Goal: Task Accomplishment & Management: Manage account settings

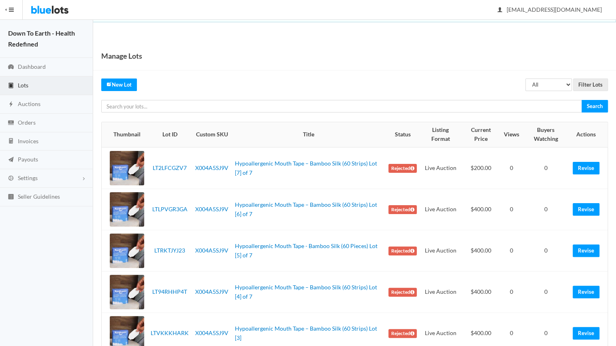
scroll to position [105, 0]
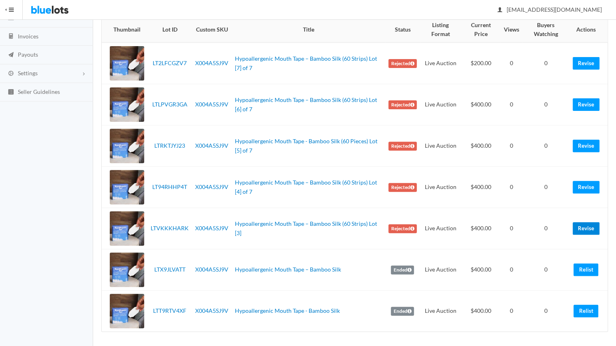
click at [584, 228] on link "Revise" at bounding box center [586, 228] width 27 height 13
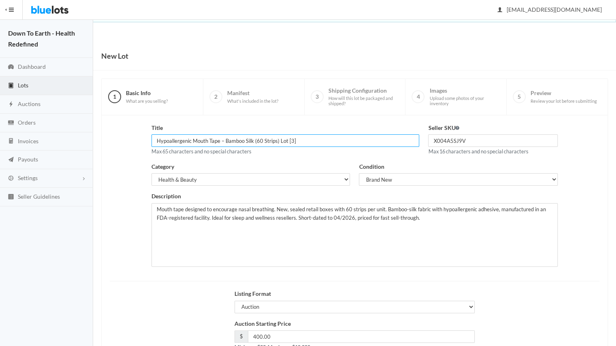
drag, startPoint x: 302, startPoint y: 142, endPoint x: 279, endPoint y: 141, distance: 23.5
click at [279, 141] on input "Hypoallergenic Mouth Tape – Bamboo Silk (60 Strips) Lot [3]" at bounding box center [286, 141] width 268 height 13
type input "Hypoallergenic Mouth Tape – Bamboo Silk (60 Strips)"
click at [320, 150] on div "Title Hypoallergenic Mouth Tape – Bamboo Silk (60 Strips) Max 65 characters and…" at bounding box center [286, 140] width 268 height 33
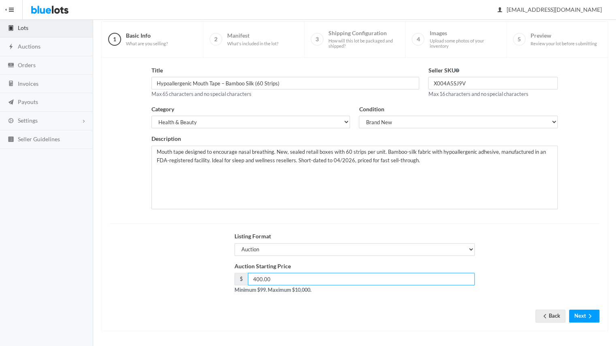
drag, startPoint x: 278, startPoint y: 277, endPoint x: 248, endPoint y: 276, distance: 29.6
click at [248, 276] on input "400.00" at bounding box center [361, 279] width 227 height 13
type input "350"
click at [219, 332] on div "New Lot 1 Basic Info What are you selling? 2 Manifest What's included in the lo…" at bounding box center [354, 166] width 523 height 364
drag, startPoint x: 318, startPoint y: 278, endPoint x: 288, endPoint y: 324, distance: 54.4
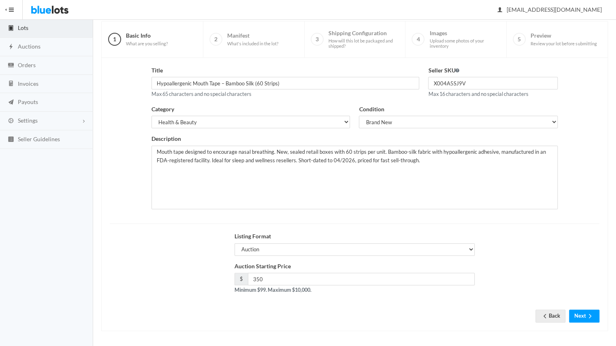
click at [288, 324] on div "Title Hypoallergenic Mouth Tape – Bamboo Silk (60 Strips) Max 65 characters and…" at bounding box center [354, 194] width 507 height 273
click at [577, 311] on button "Next" at bounding box center [584, 316] width 30 height 13
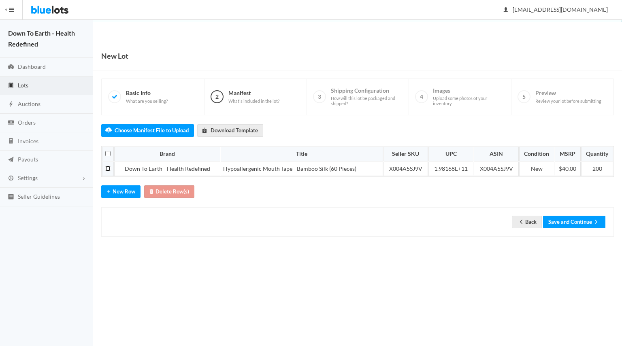
click at [108, 167] on input "checkbox" at bounding box center [107, 168] width 5 height 5
checkbox input "true"
click at [566, 221] on button "Save and Continue" at bounding box center [574, 222] width 62 height 13
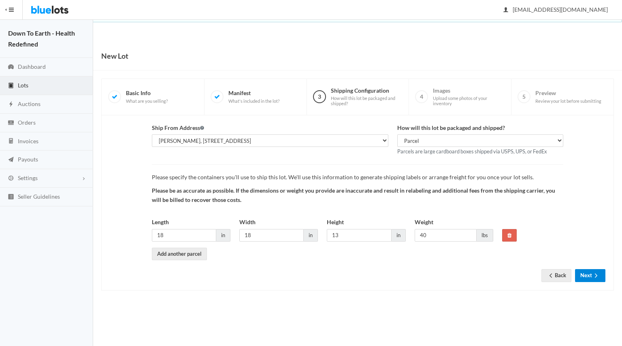
click at [593, 270] on button "Next" at bounding box center [590, 275] width 30 height 13
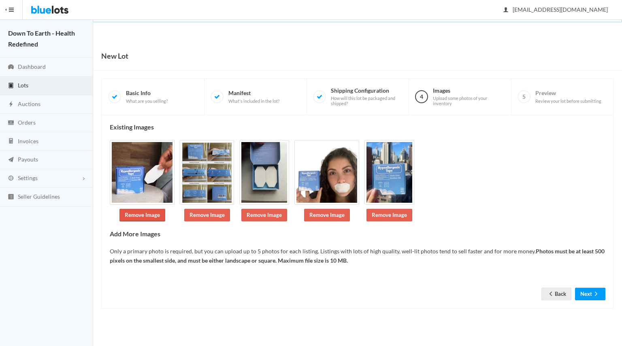
click at [150, 210] on link "Remove Image" at bounding box center [143, 215] width 46 height 13
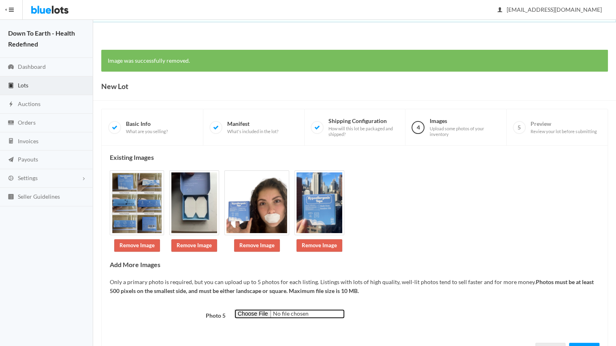
click at [254, 310] on input "file" at bounding box center [290, 314] width 110 height 9
type input "C:\fakepath\compressed front image.jpg"
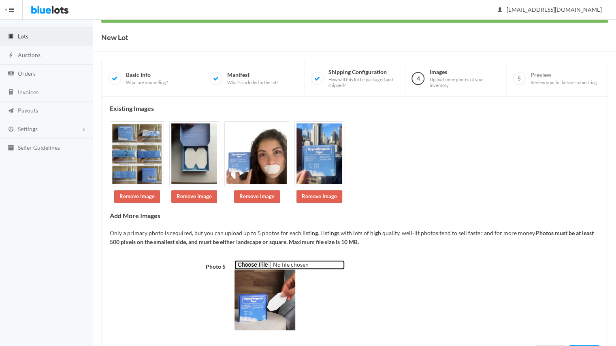
scroll to position [84, 0]
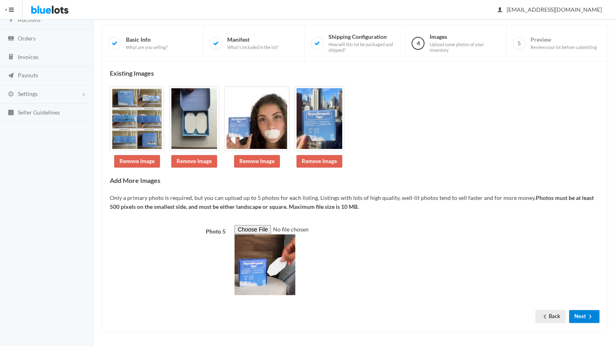
click at [584, 317] on button "Next" at bounding box center [584, 316] width 30 height 13
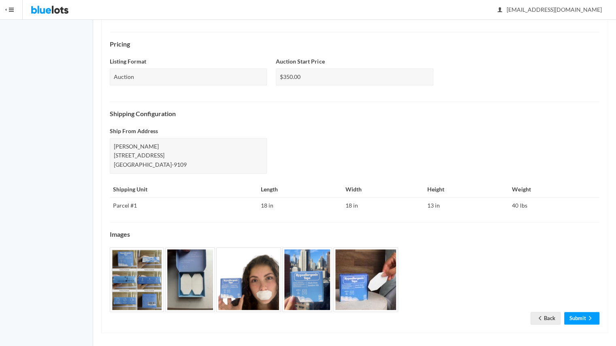
scroll to position [249, 0]
click at [589, 315] on icon "arrow forward" at bounding box center [590, 318] width 8 height 6
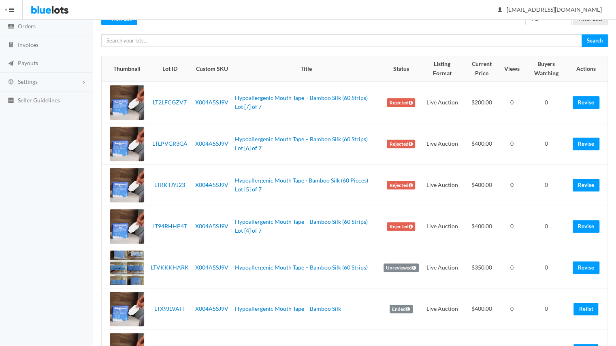
scroll to position [99, 0]
